Goal: Find specific page/section: Find specific page/section

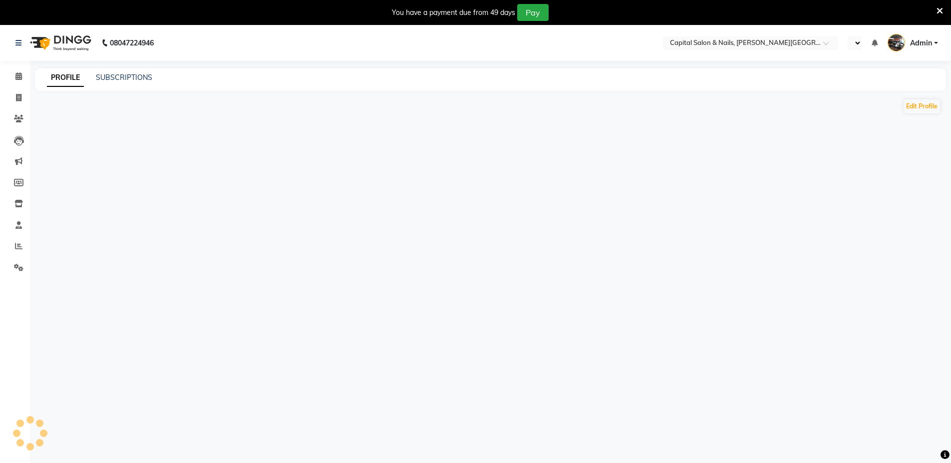
select select "en"
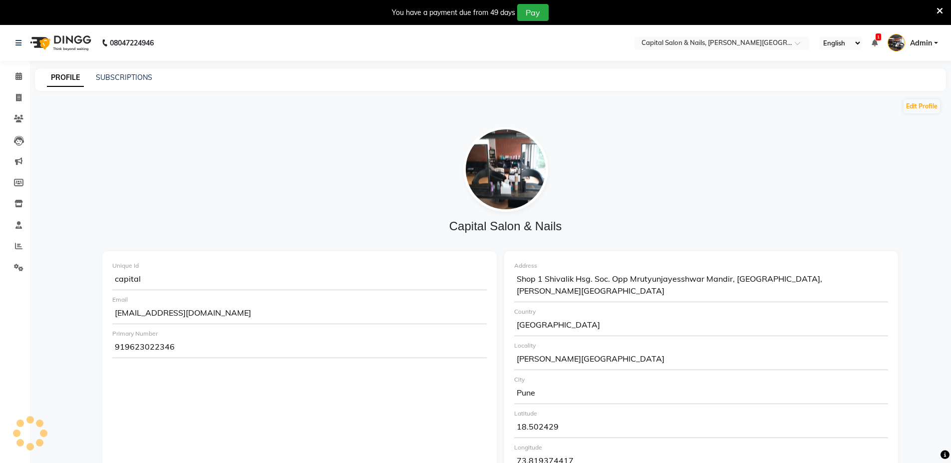
click at [660, 225] on h4 "Capital Salon & Nails" at bounding box center [505, 226] width 805 height 14
click at [21, 75] on icon at bounding box center [18, 75] width 6 height 7
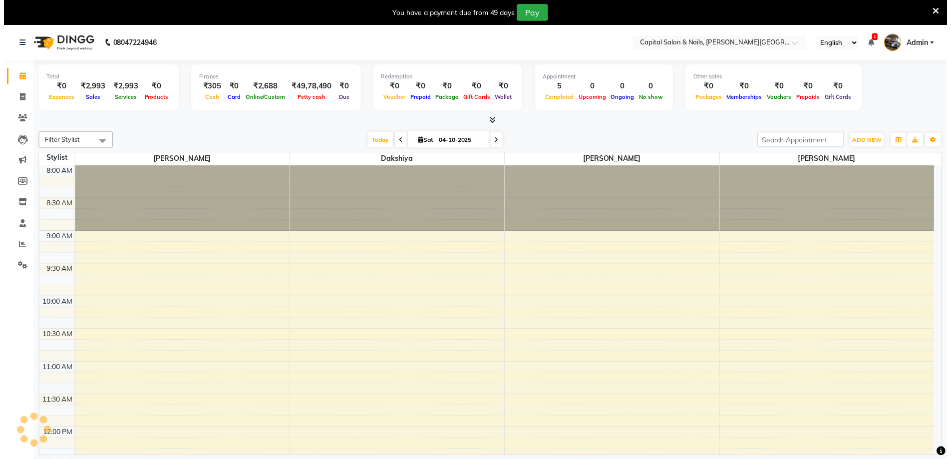
scroll to position [593, 0]
